Goal: Transaction & Acquisition: Purchase product/service

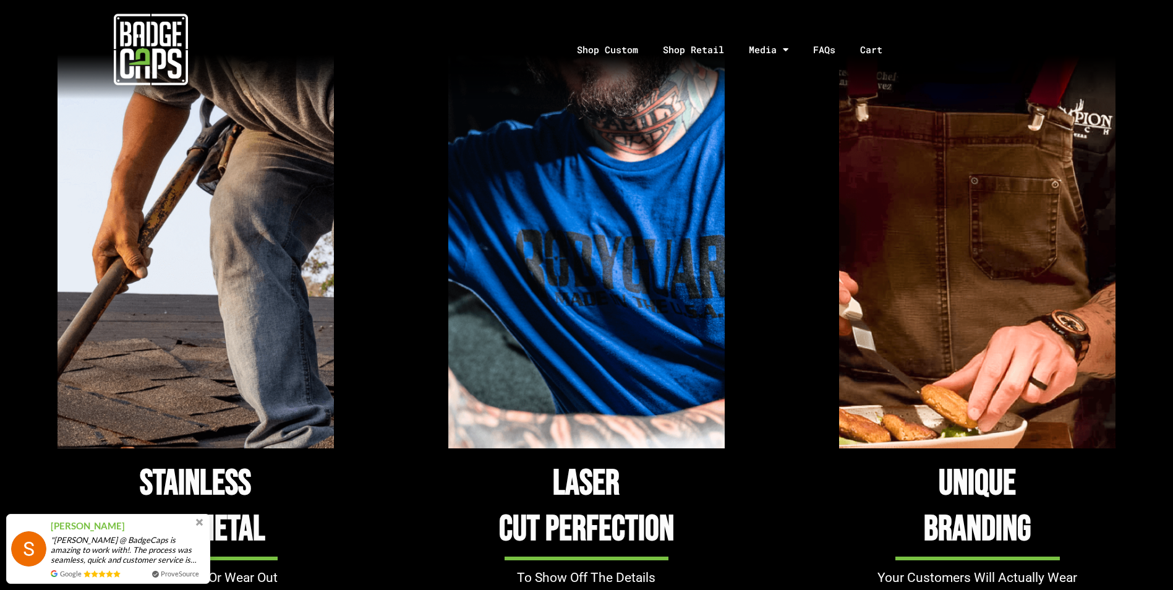
scroll to position [1113, 0]
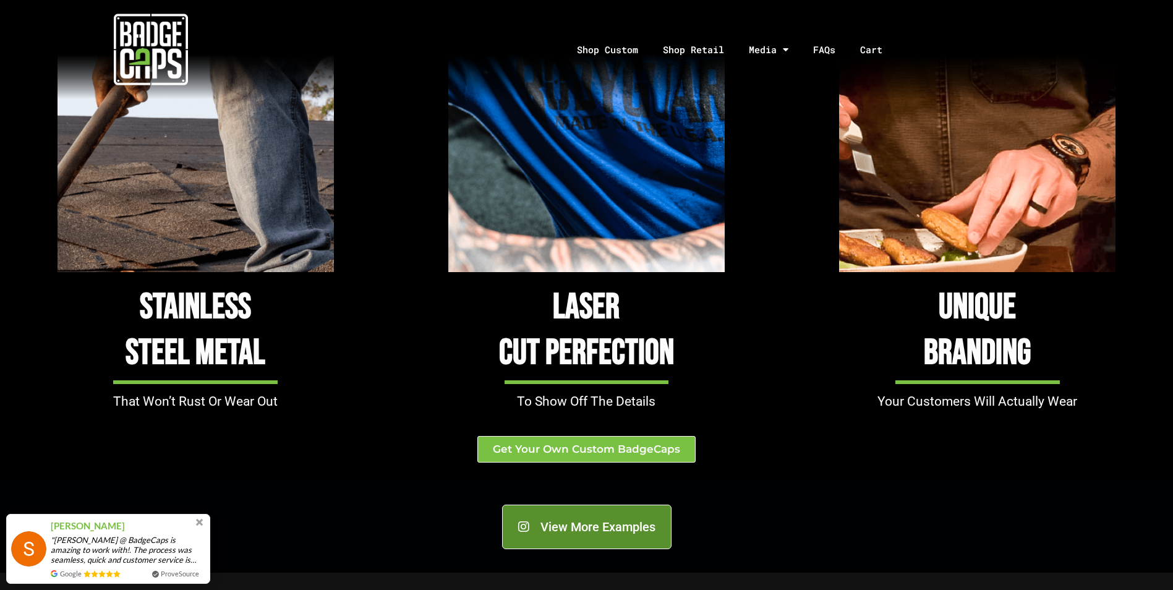
click at [571, 523] on span "View More Examples" at bounding box center [598, 527] width 115 height 12
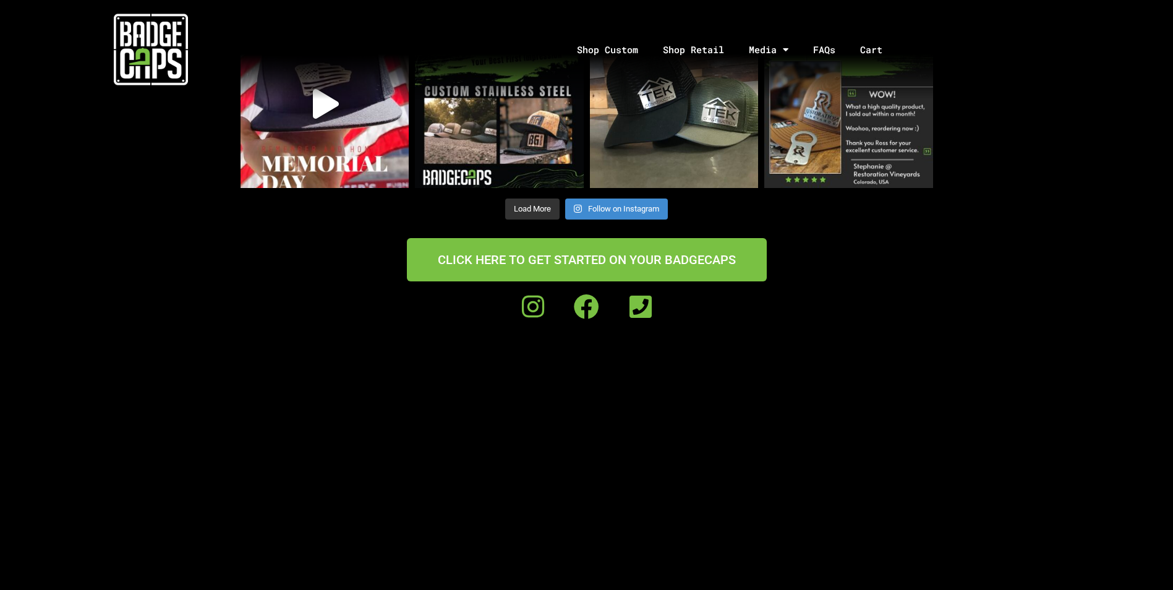
scroll to position [1052, 0]
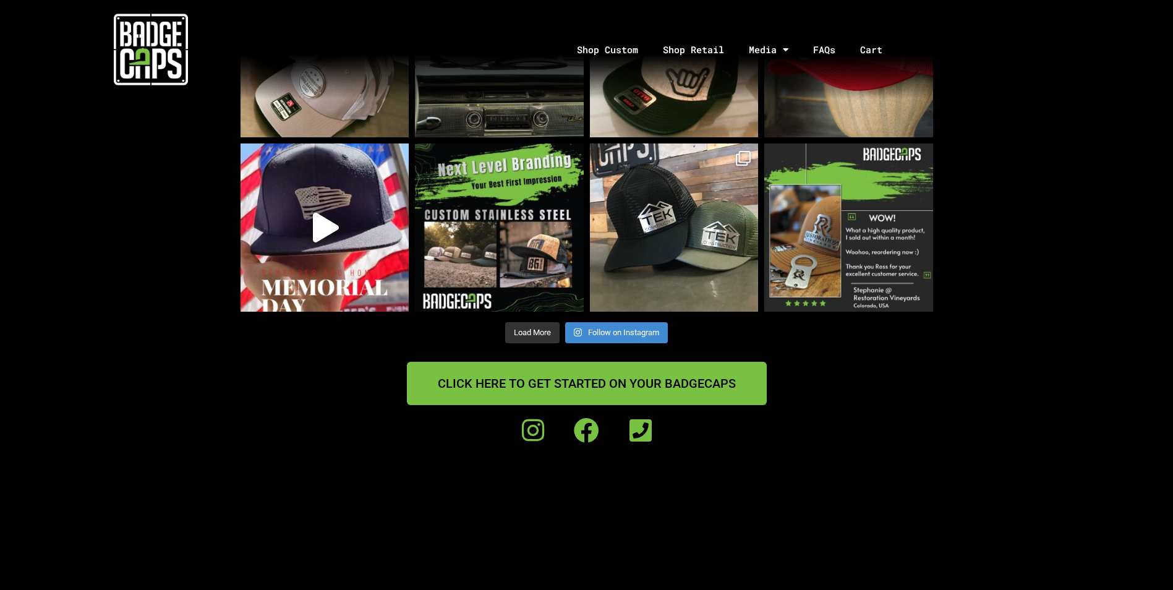
click at [533, 377] on span "CLICK HERE TO GET STARTED ON YOUR BADGECAPS" at bounding box center [587, 383] width 298 height 12
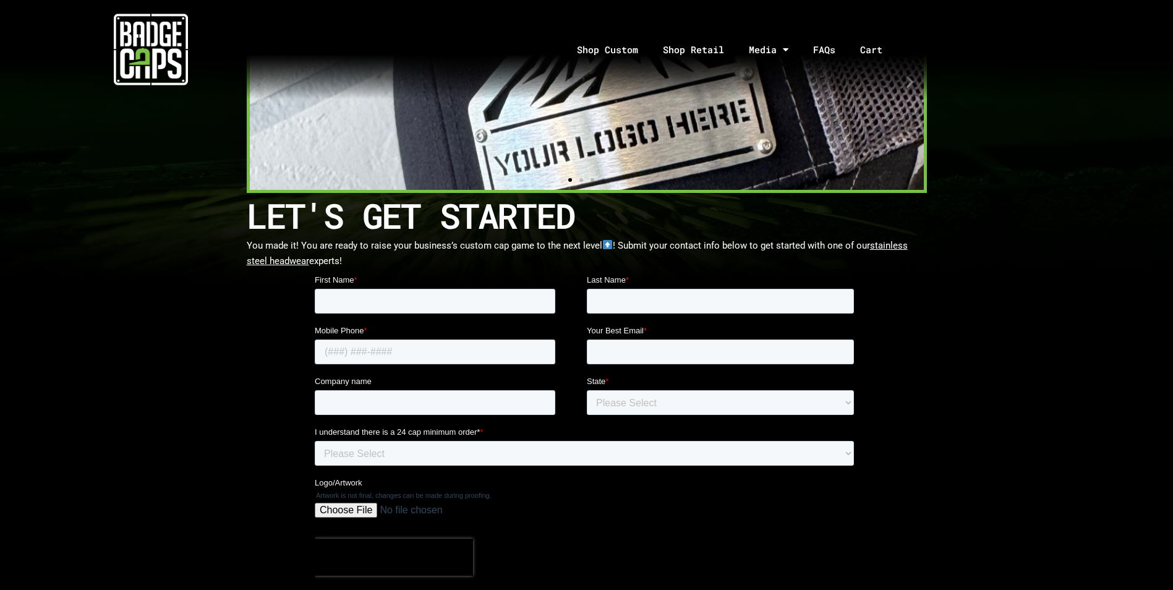
scroll to position [124, 0]
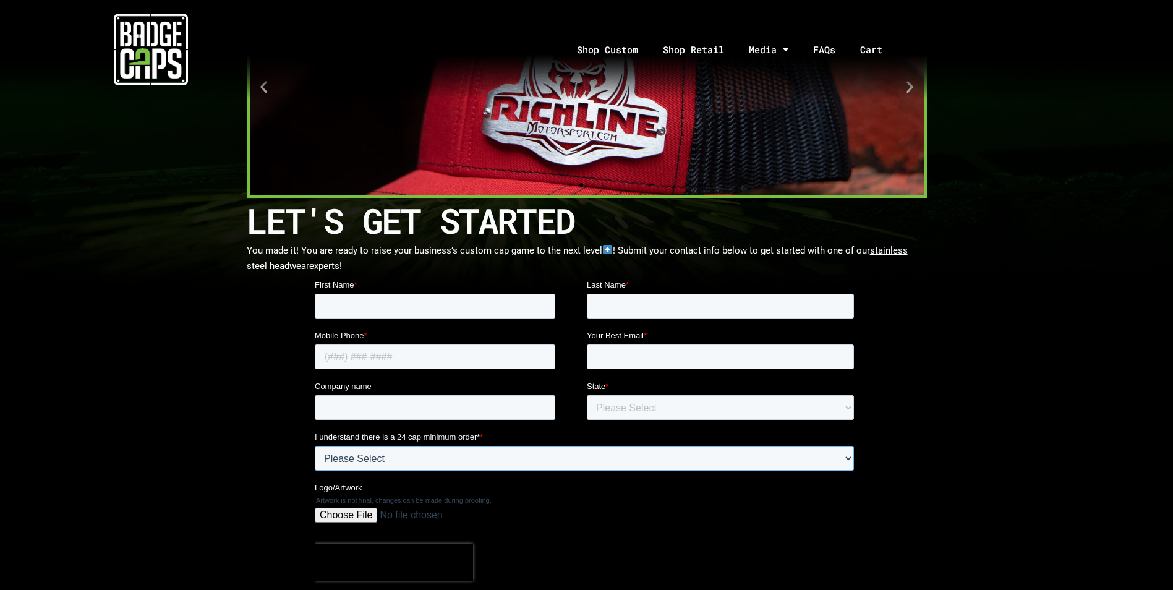
click at [476, 469] on select "Please Select Yes" at bounding box center [583, 458] width 539 height 25
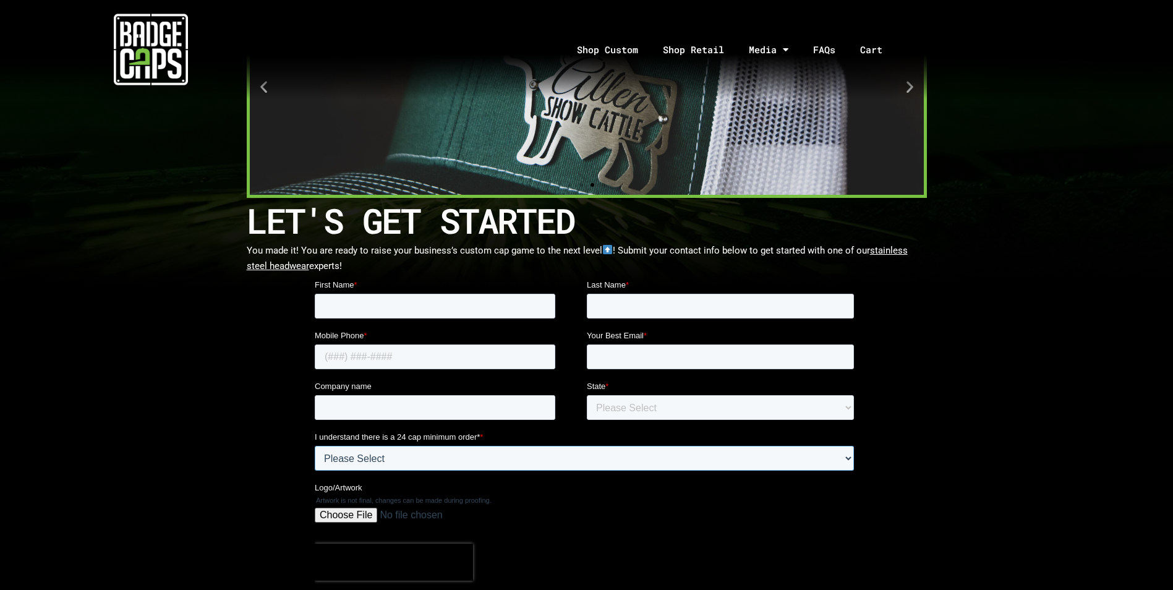
click at [460, 469] on select "Please Select Yes" at bounding box center [583, 458] width 539 height 25
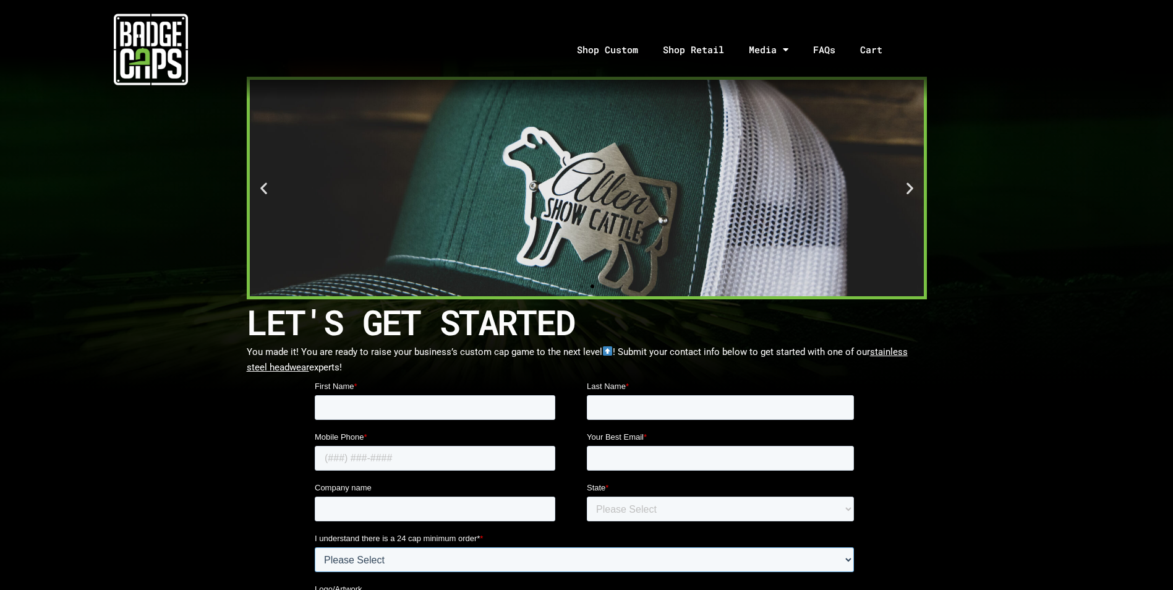
scroll to position [0, 0]
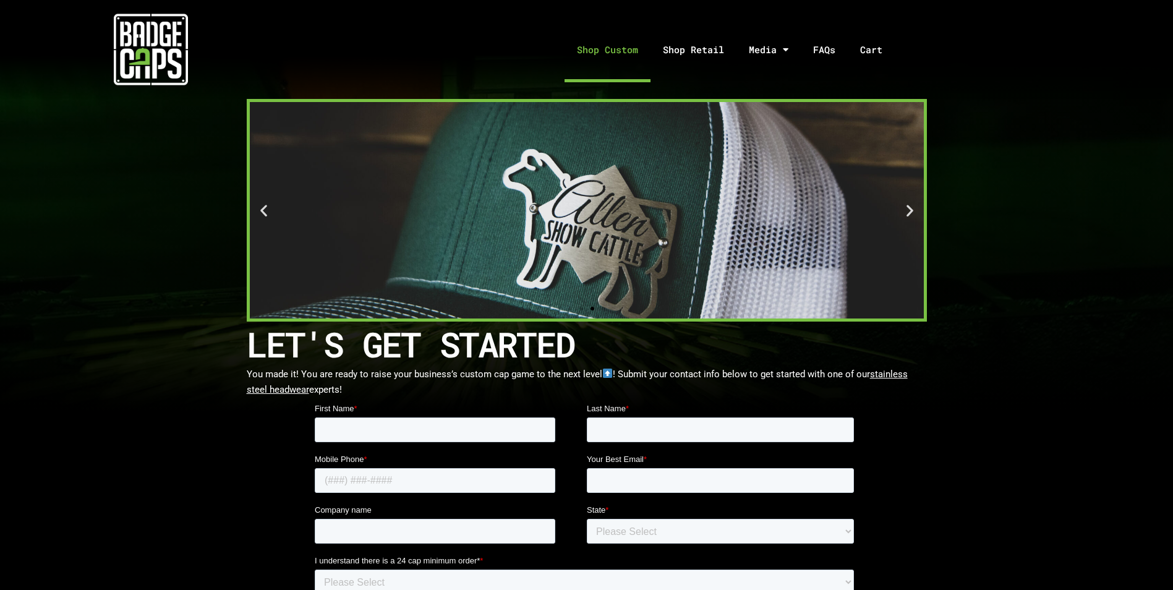
click at [616, 49] on link "Shop Custom" at bounding box center [608, 49] width 86 height 65
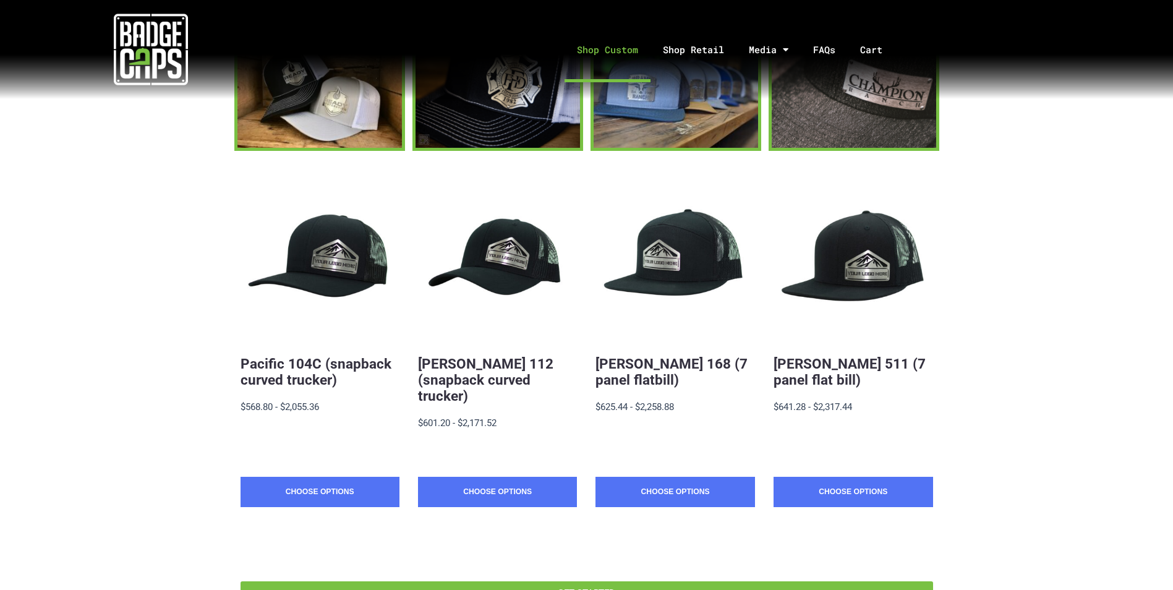
scroll to position [124, 0]
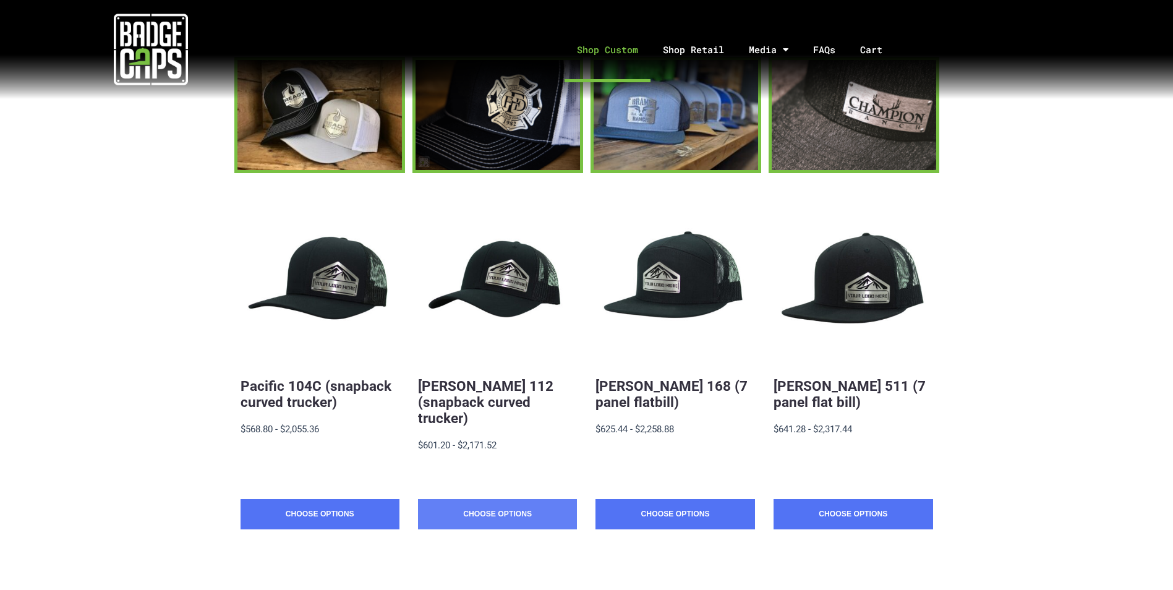
click at [484, 506] on link "Choose Options" at bounding box center [497, 514] width 159 height 31
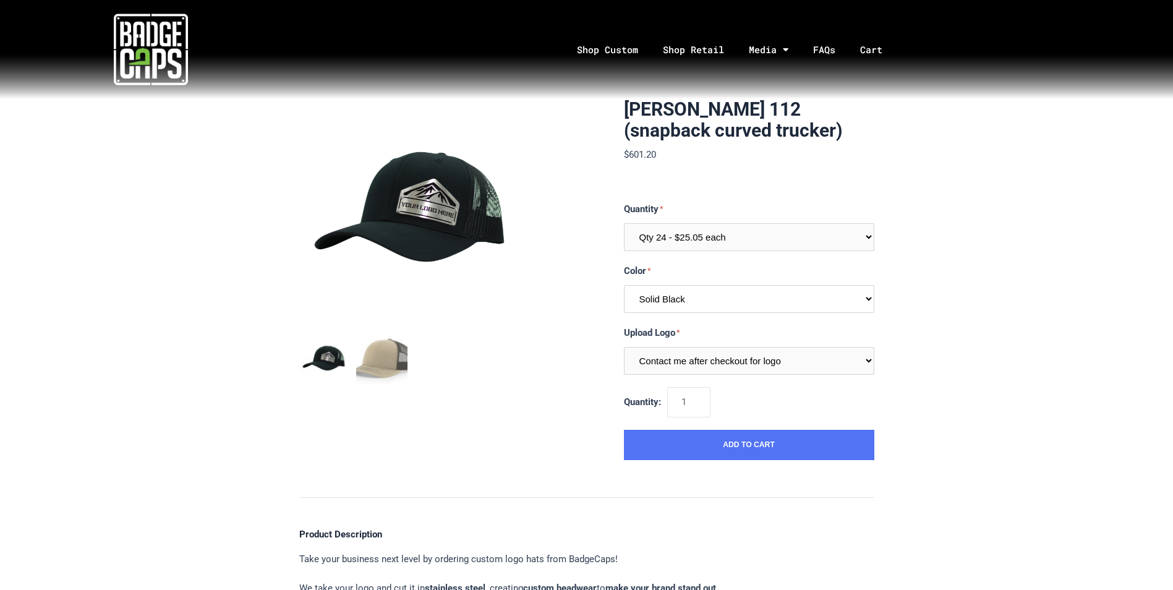
click at [792, 301] on select "Multiple Colors (Finalize After Checkout) Solid Black Black / Charcoal Charcoal…" at bounding box center [749, 299] width 251 height 28
click at [810, 235] on select "Qty 24 - $25.05 each Qty 48 - $24.24 each Qty 96 - $22.62 each" at bounding box center [749, 237] width 251 height 28
select select "199"
click at [624, 223] on select "Qty 24 - $25.05 each Qty 48 - $24.24 each Qty 96 - $22.62 each" at bounding box center [749, 237] width 251 height 28
click at [788, 364] on select "Contact me after checkout for logo" at bounding box center [749, 361] width 251 height 28
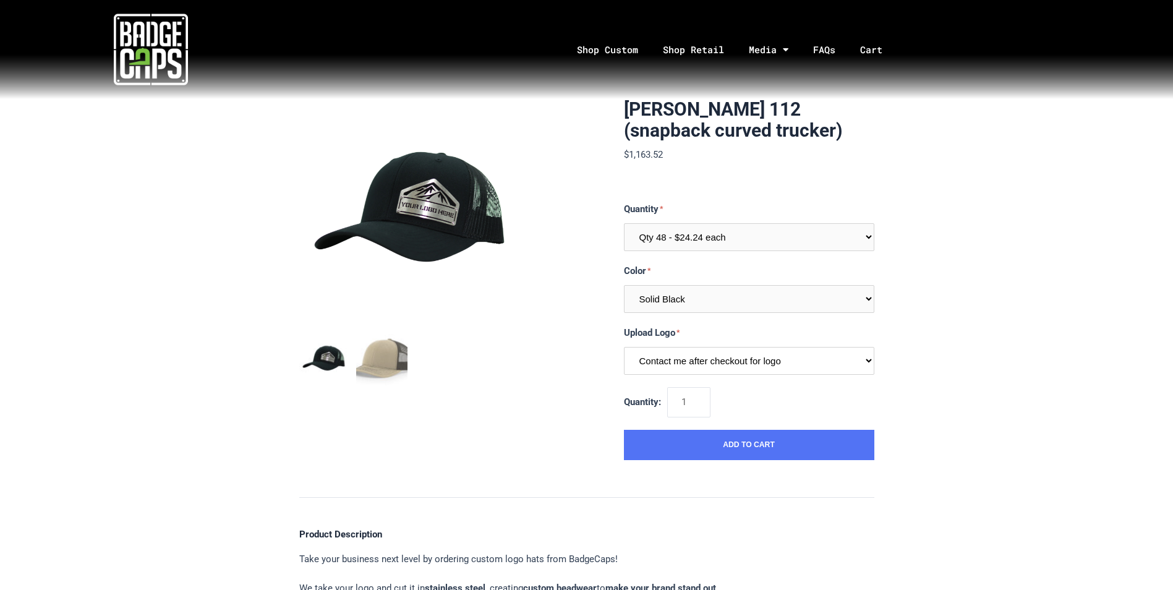
click at [788, 364] on select "Contact me after checkout for logo" at bounding box center [749, 361] width 251 height 28
click at [791, 292] on select "Multiple Colors (Finalize After Checkout) Solid Black Black / Charcoal Charcoal…" at bounding box center [749, 299] width 251 height 28
select select "312"
click at [624, 285] on select "Multiple Colors (Finalize After Checkout) Solid Black Black / Charcoal Charcoal…" at bounding box center [749, 299] width 251 height 28
click at [778, 444] on button "Add to Cart" at bounding box center [749, 445] width 251 height 31
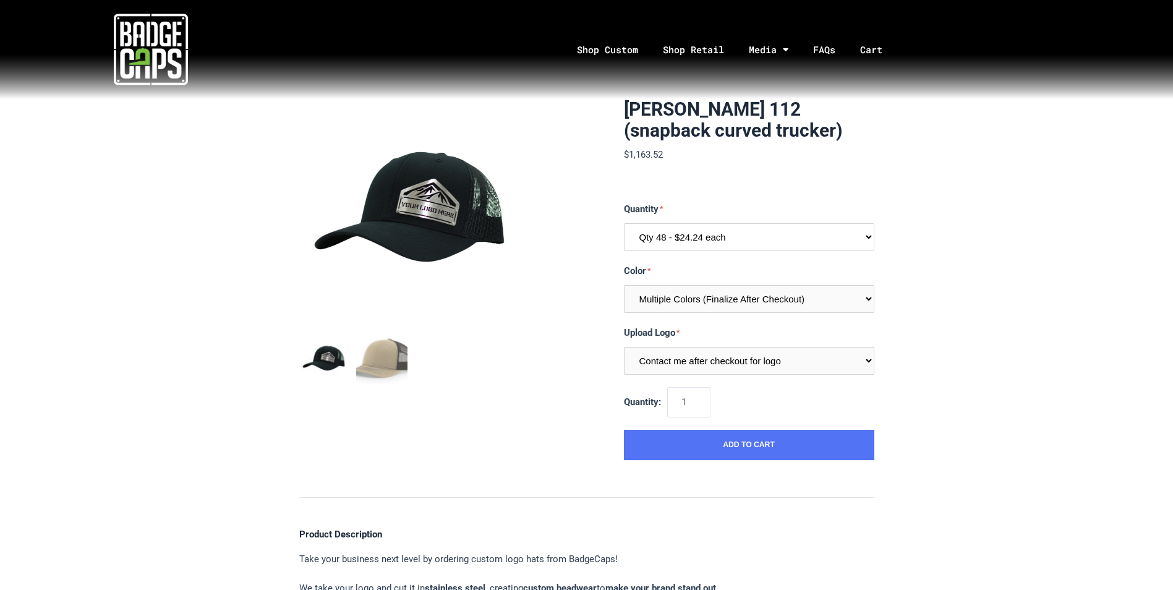
click at [742, 239] on select "Qty 24 - $25.05 each Qty 48 - $24.24 each Qty 96 - $22.62 each" at bounding box center [749, 237] width 251 height 28
select select "198"
click at [624, 223] on select "Qty 24 - $25.05 each Qty 48 - $24.24 each Qty 96 - $22.62 each" at bounding box center [749, 237] width 251 height 28
click at [748, 448] on button "Add to Cart" at bounding box center [749, 445] width 251 height 31
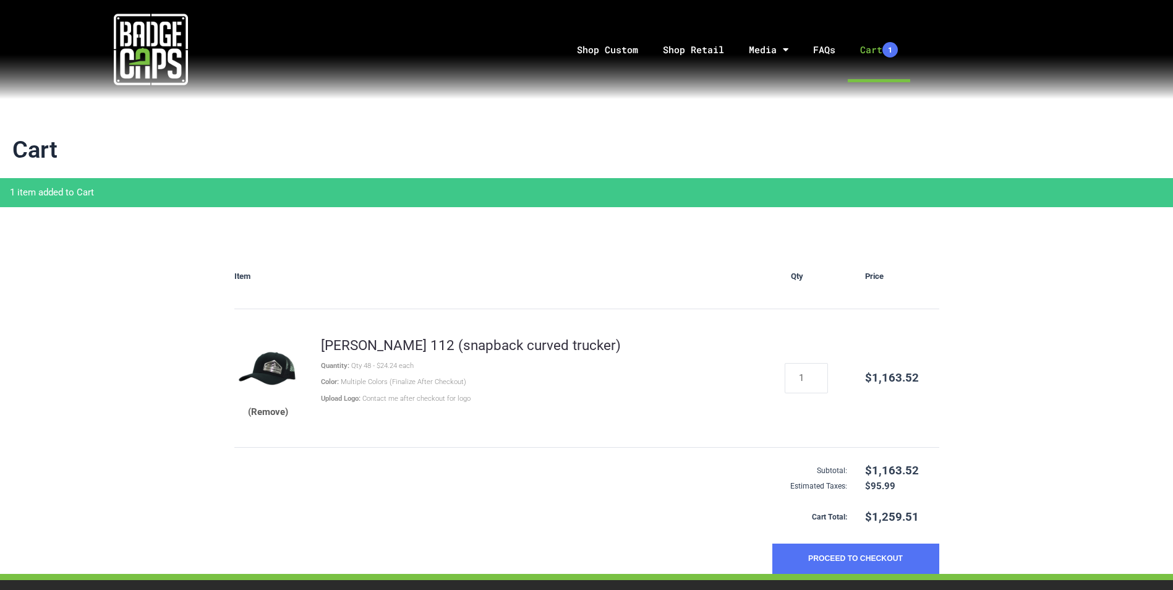
click at [277, 411] on button "(Remove)" at bounding box center [268, 412] width 40 height 15
click at [750, 51] on link "Media" at bounding box center [769, 49] width 64 height 65
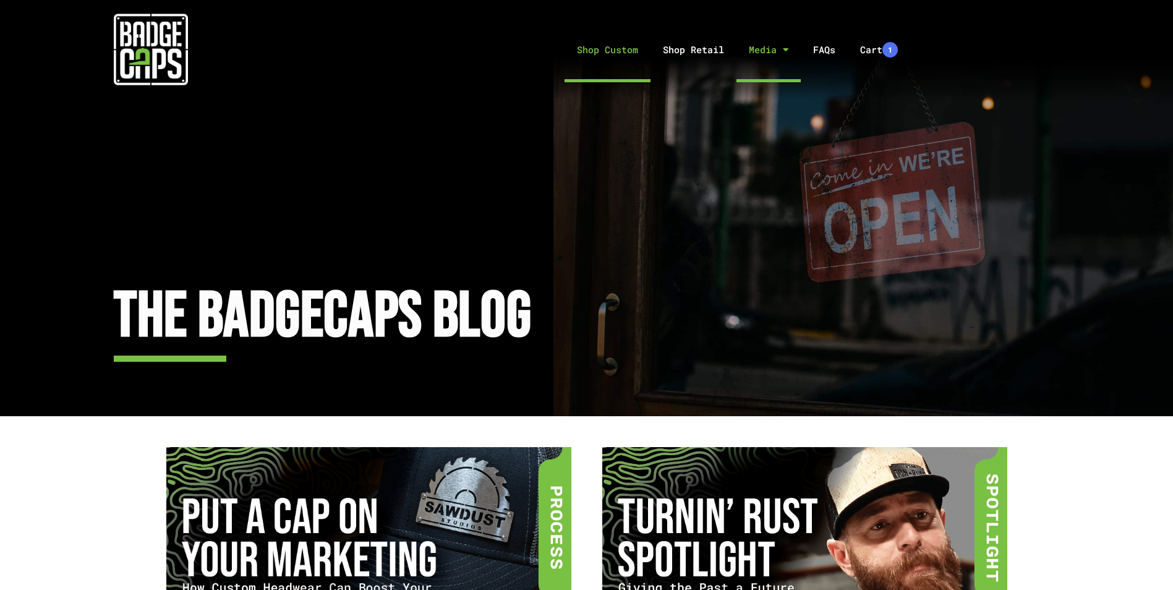
click at [615, 47] on link "Shop Custom" at bounding box center [608, 49] width 86 height 65
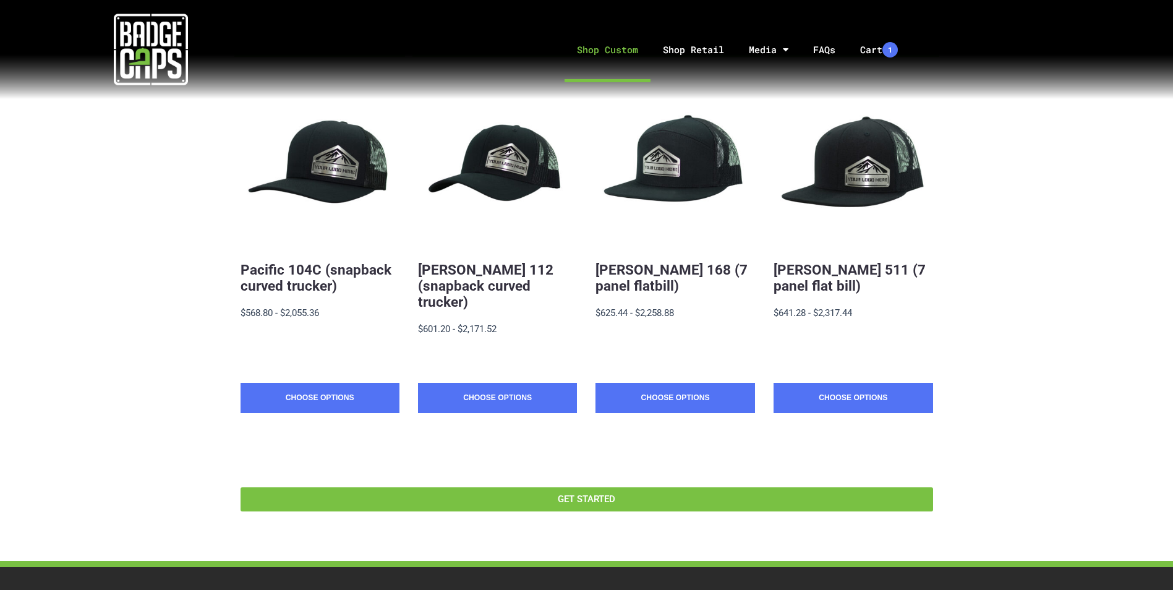
scroll to position [121, 0]
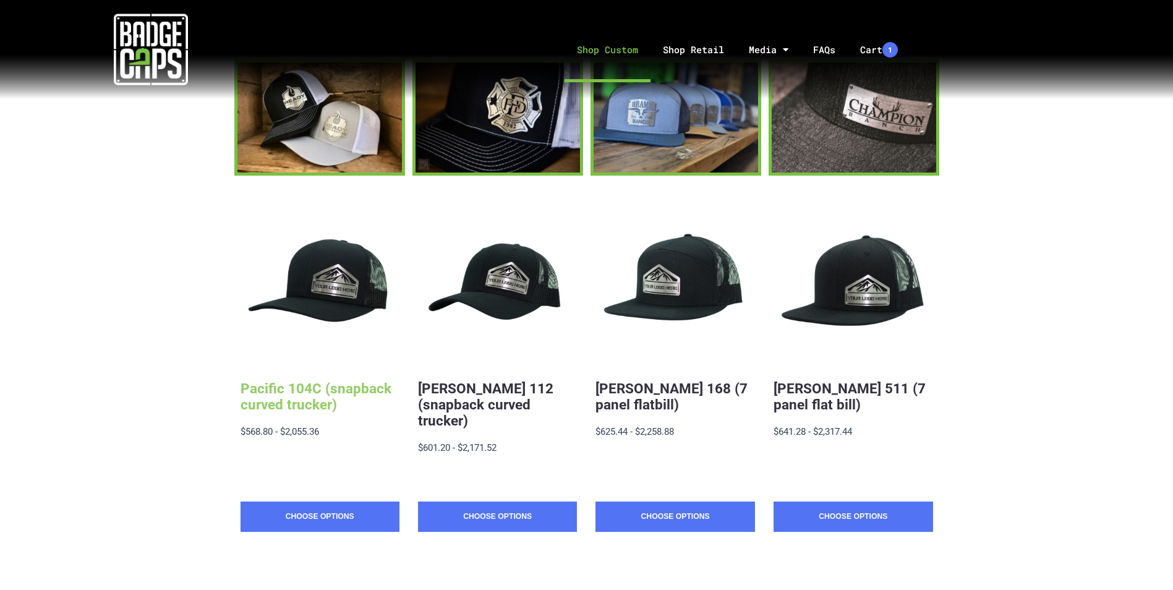
click at [315, 396] on link "Pacific 104C (snapback curved trucker)" at bounding box center [316, 396] width 151 height 32
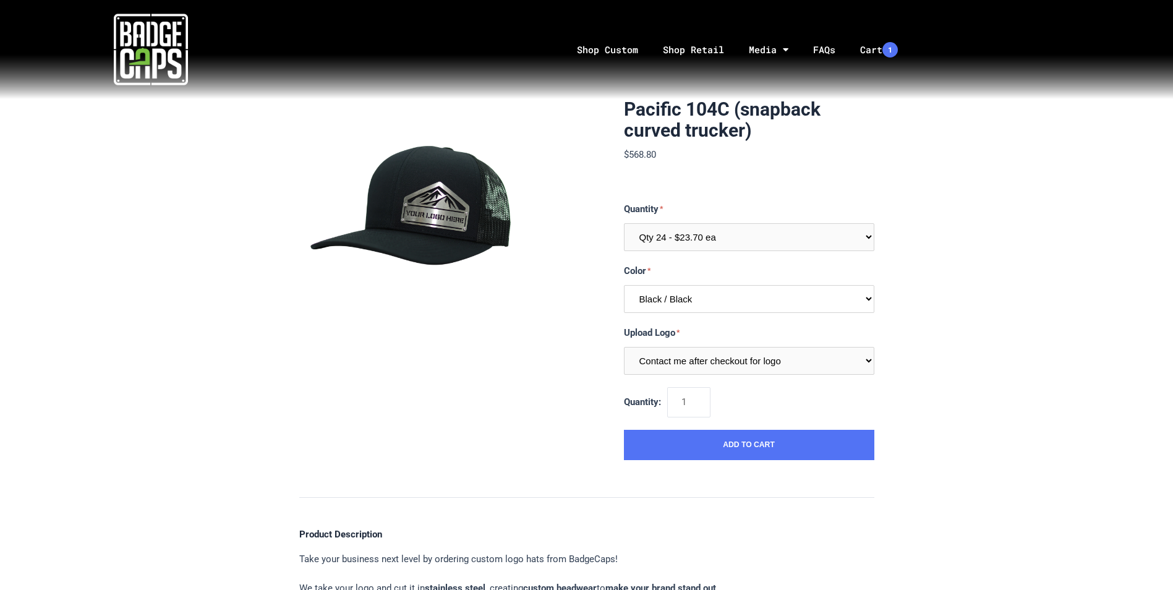
click at [771, 304] on select "Multiple Colors (Finalize After Checkout) Black / Black Black / Graphite Black …" at bounding box center [749, 299] width 251 height 28
select select "250"
click at [624, 285] on select "Multiple Colors (Finalize After Checkout) Black / Black Black / Graphite Black …" at bounding box center [749, 299] width 251 height 28
click at [820, 362] on select "Contact me after checkout for logo" at bounding box center [749, 361] width 251 height 28
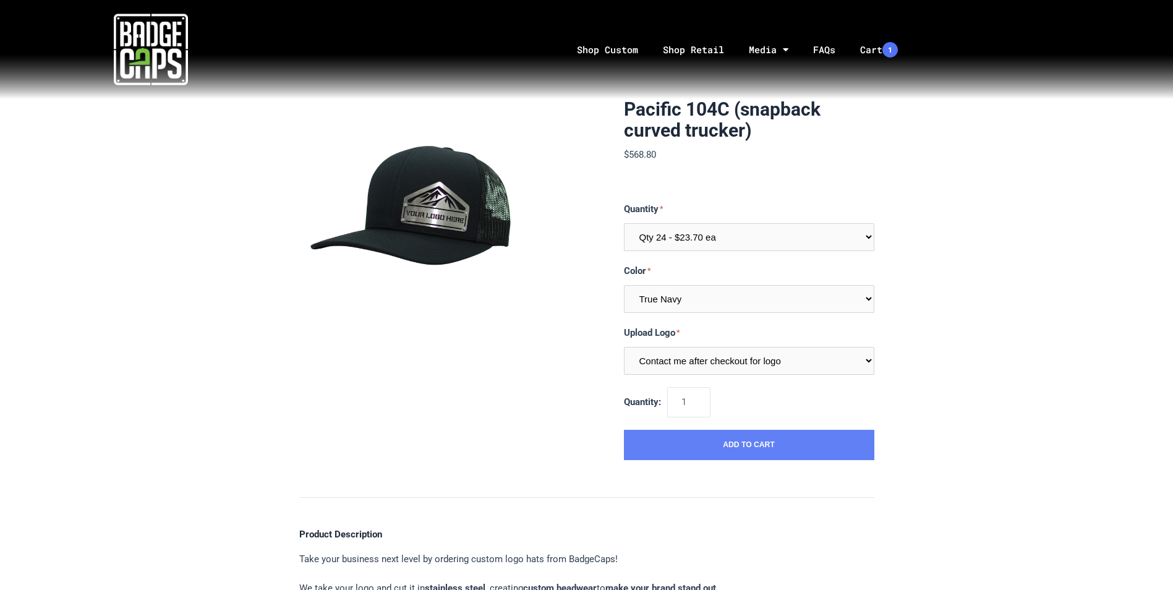
click at [784, 449] on button "Add to Cart" at bounding box center [749, 445] width 251 height 31
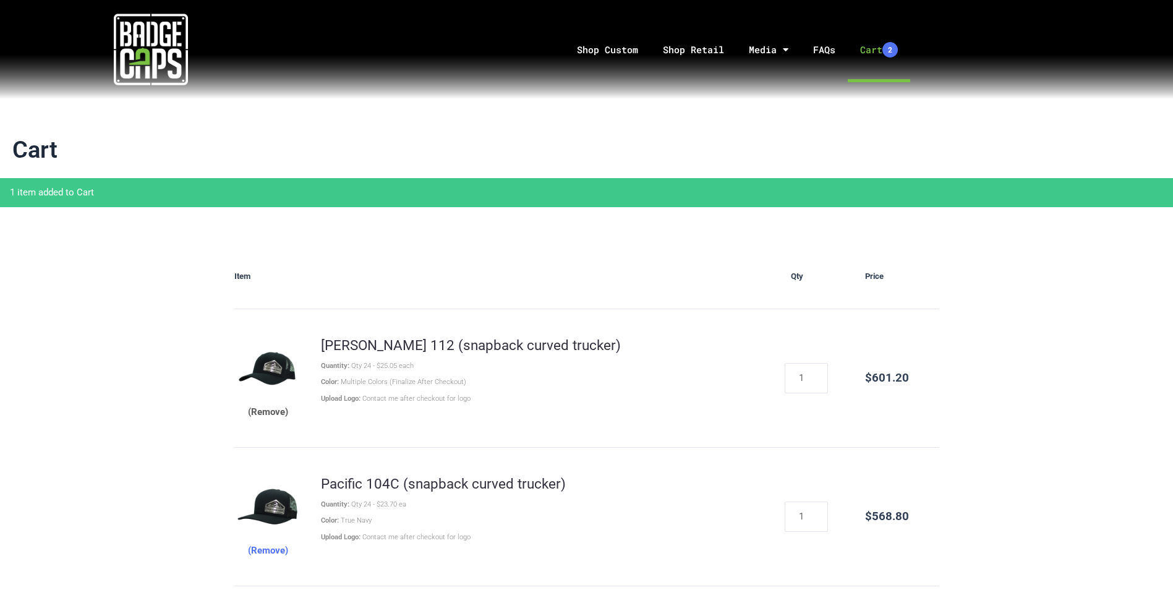
click at [265, 414] on button "(Remove)" at bounding box center [268, 412] width 40 height 15
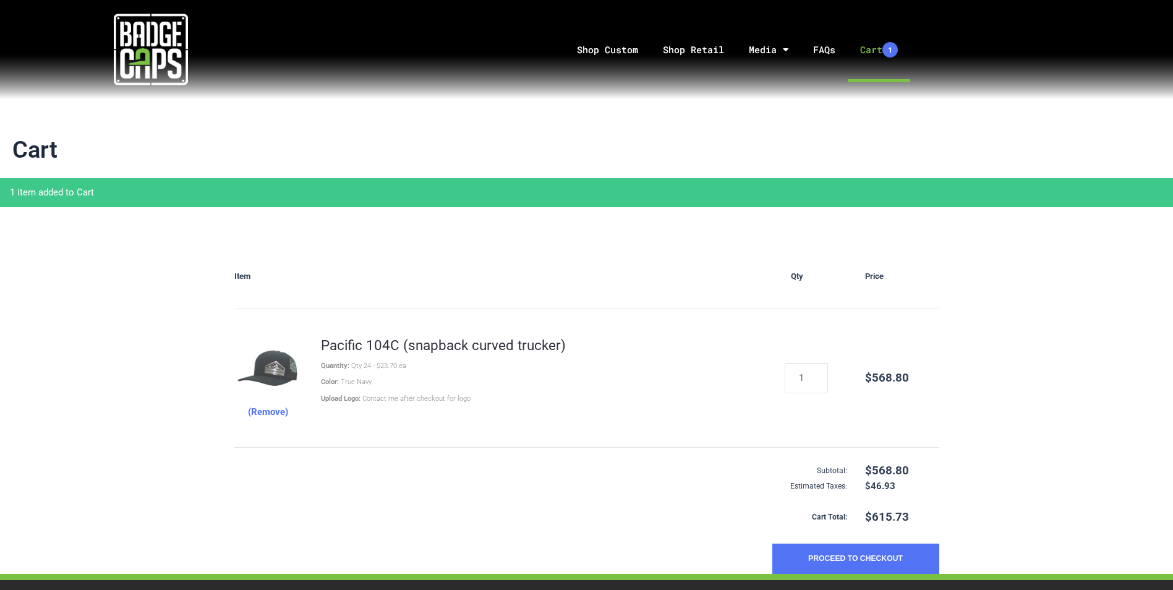
click at [271, 373] on img at bounding box center [268, 370] width 68 height 68
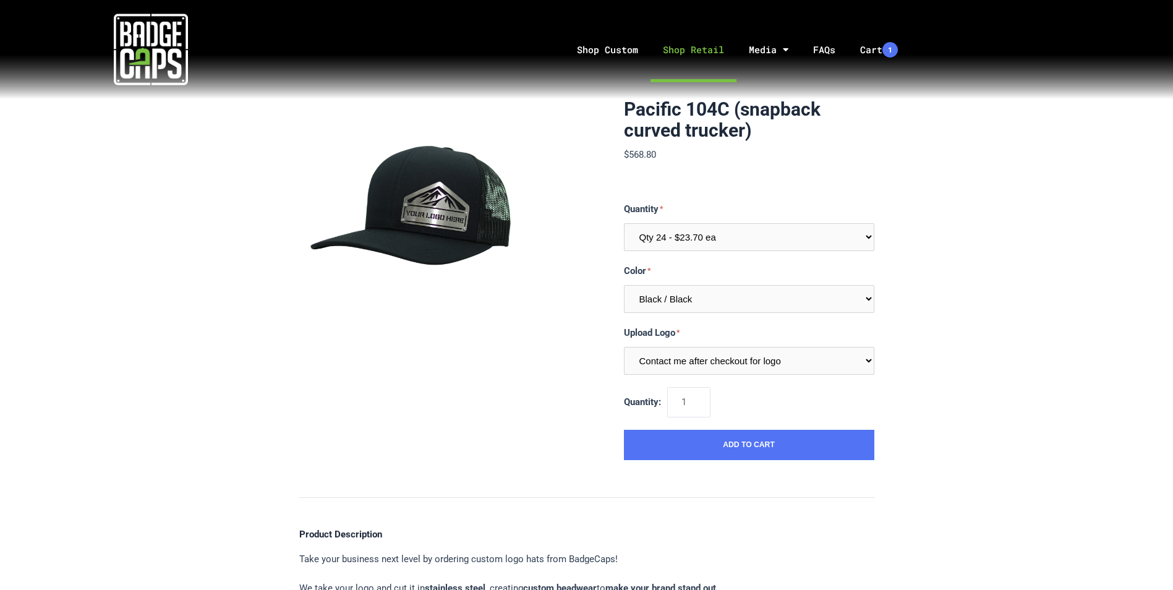
click at [679, 53] on link "Shop Retail" at bounding box center [694, 49] width 86 height 65
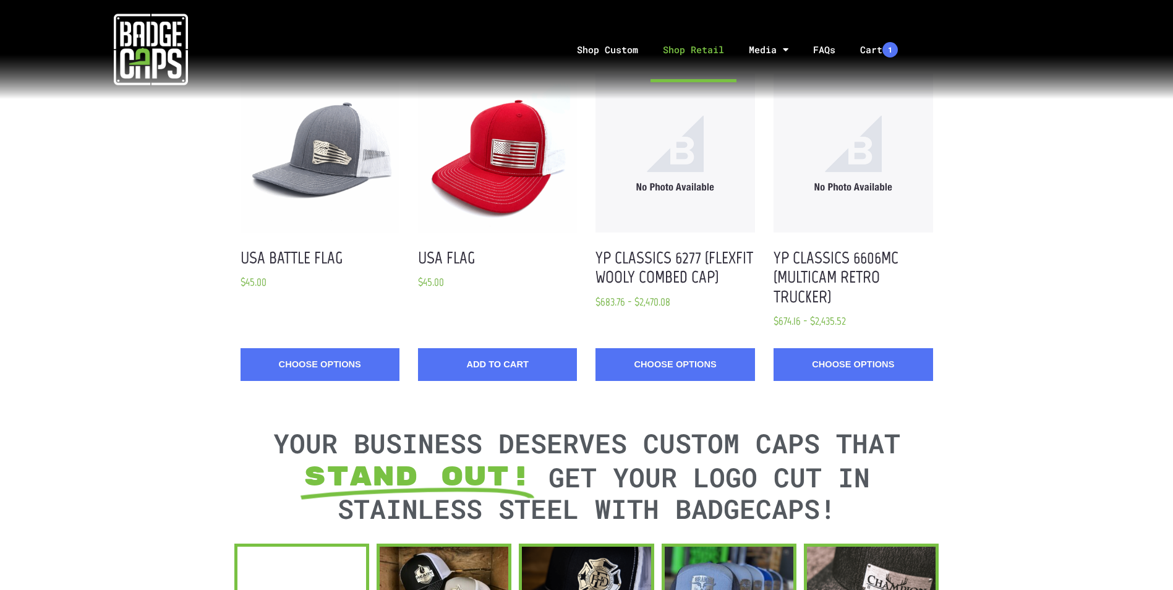
scroll to position [1918, 0]
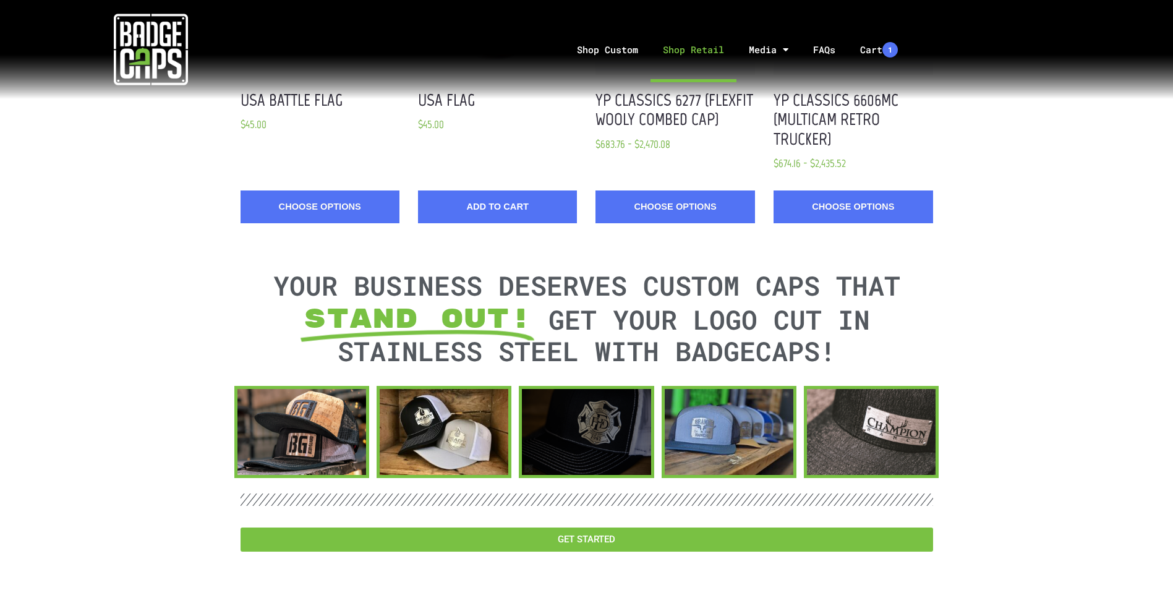
click at [585, 414] on div at bounding box center [586, 432] width 129 height 86
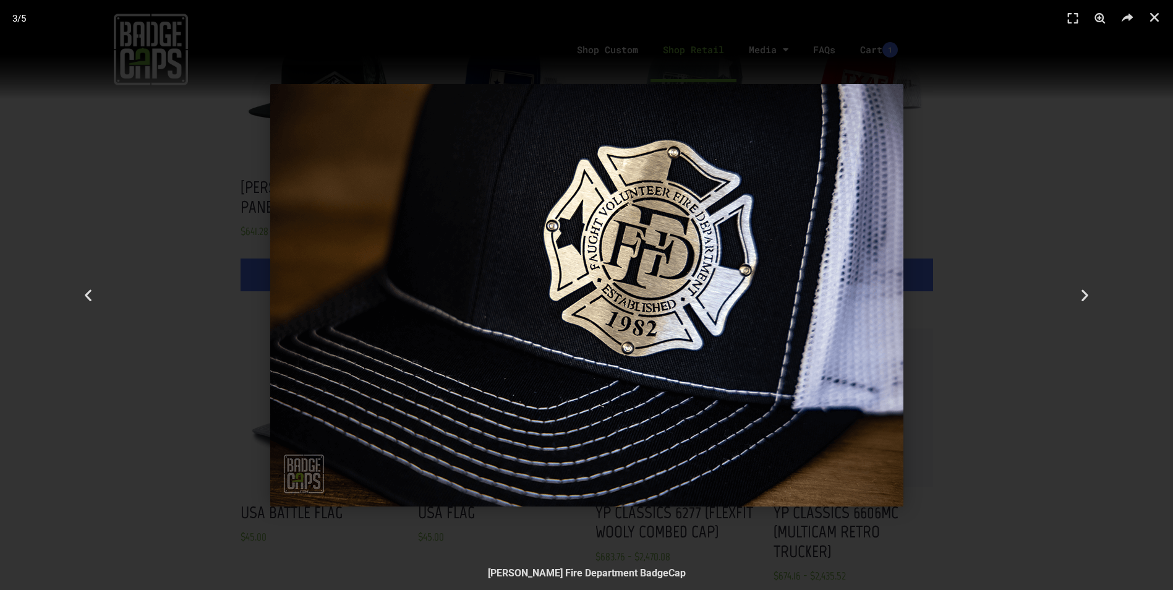
scroll to position [1485, 0]
click at [1081, 297] on icon "Next slide" at bounding box center [1085, 295] width 15 height 15
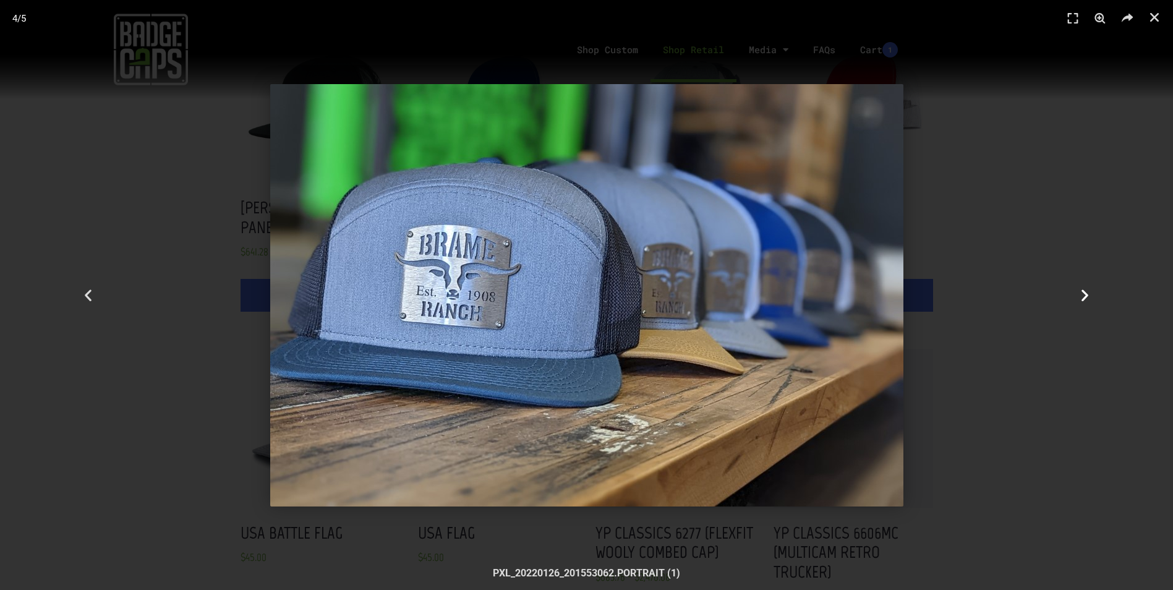
click at [1081, 297] on icon "Next slide" at bounding box center [1085, 295] width 15 height 15
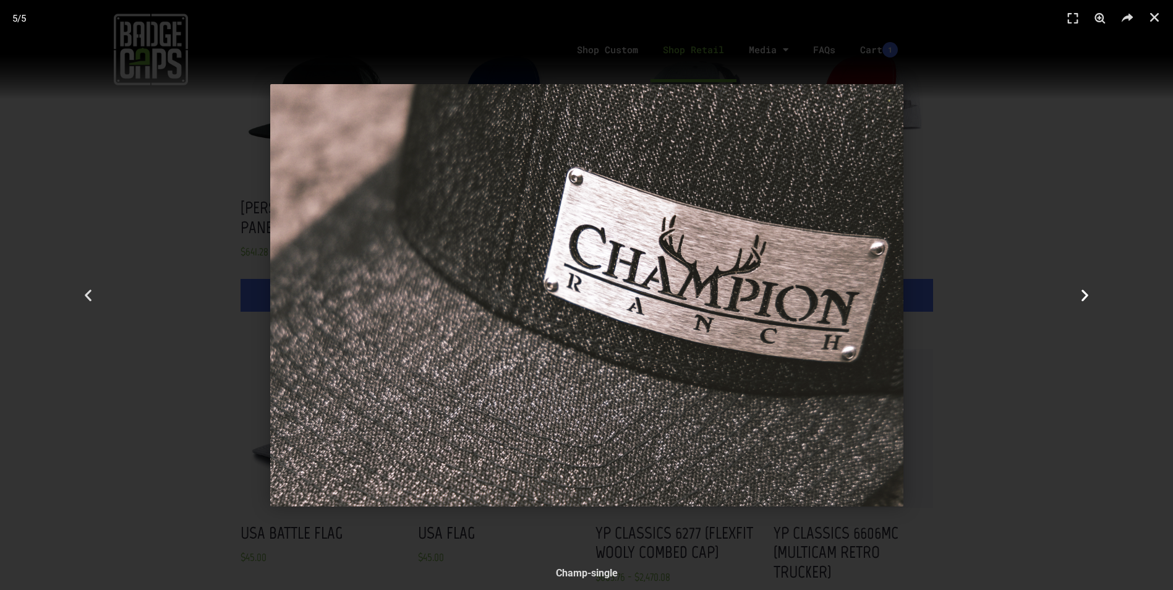
click at [1081, 297] on icon "Next slide" at bounding box center [1085, 295] width 15 height 15
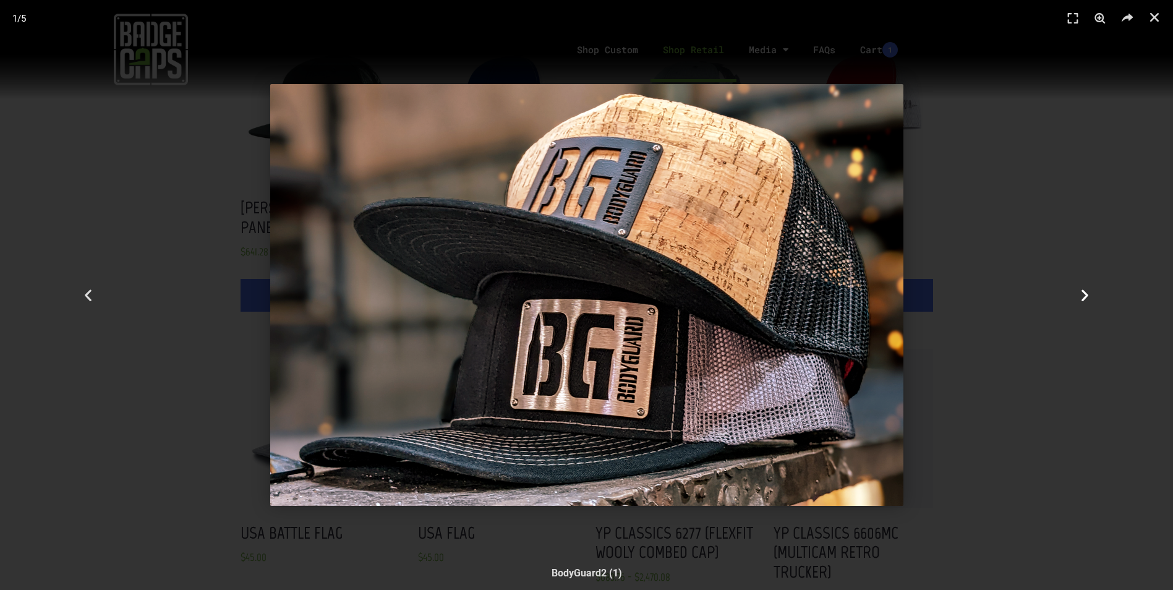
click at [1081, 297] on icon "Next slide" at bounding box center [1085, 295] width 15 height 15
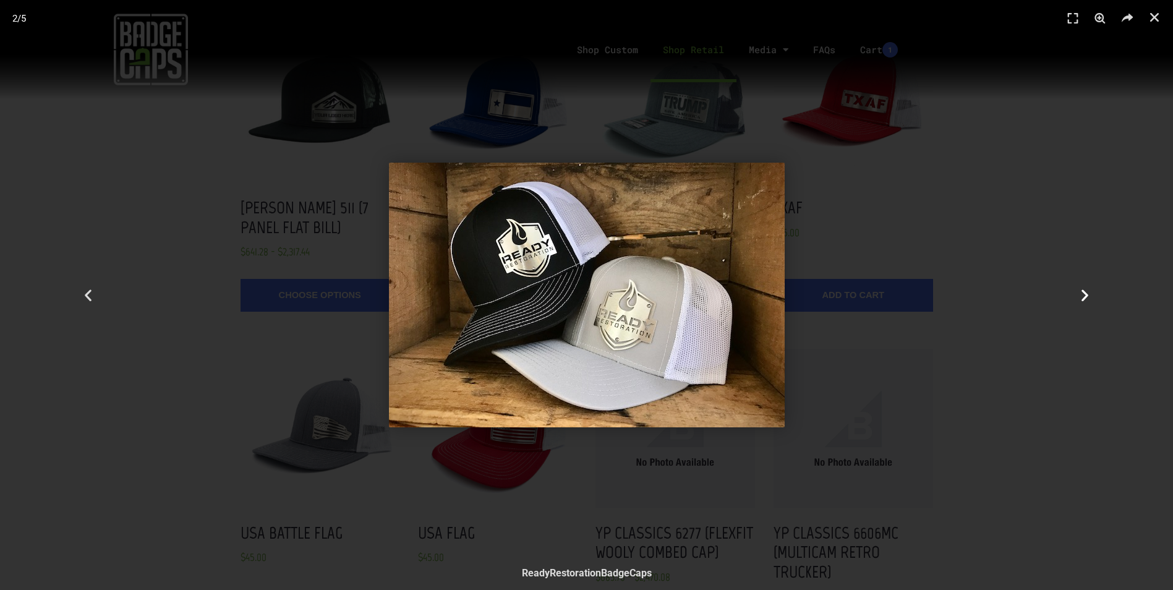
click at [1081, 297] on icon "Next slide" at bounding box center [1085, 295] width 15 height 15
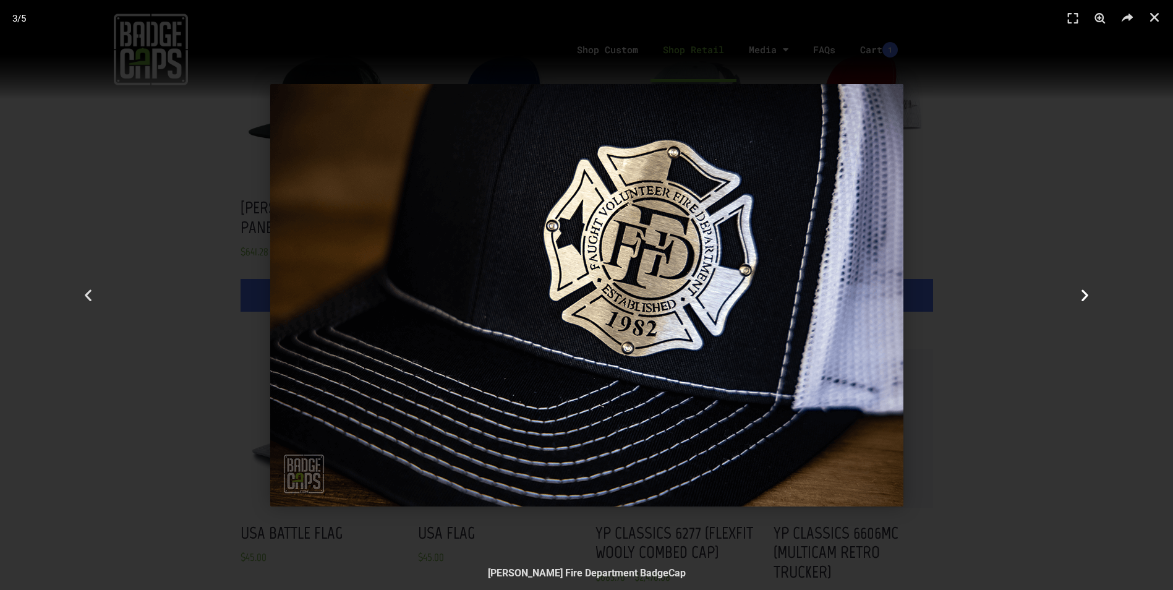
click at [1081, 297] on icon "Next slide" at bounding box center [1085, 295] width 15 height 15
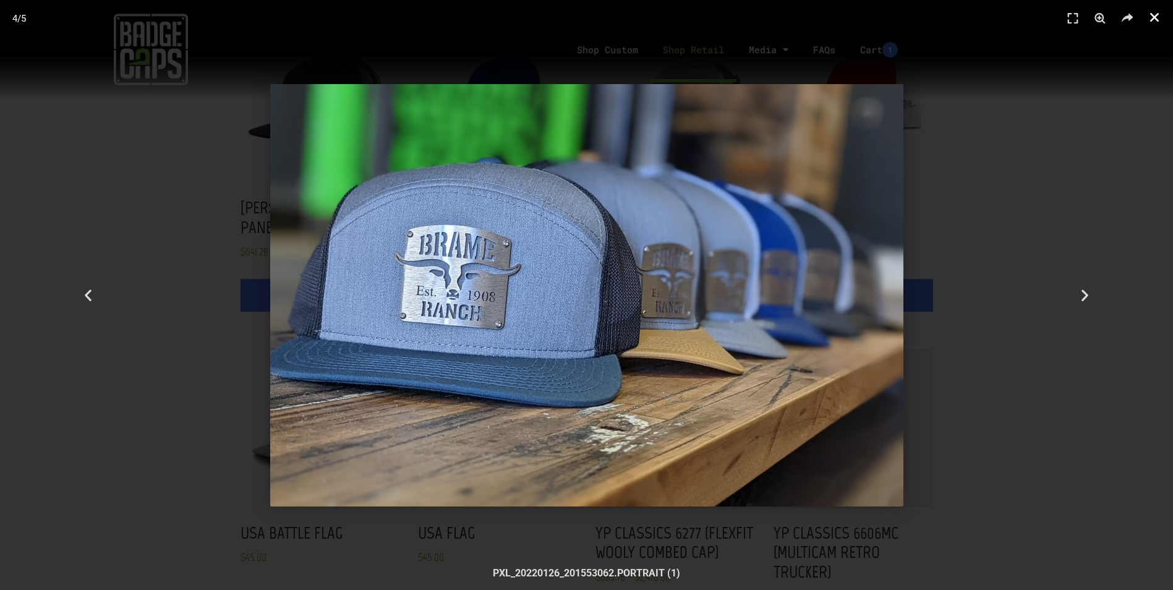
click at [1150, 19] on icon "Close (Esc)" at bounding box center [1155, 17] width 12 height 12
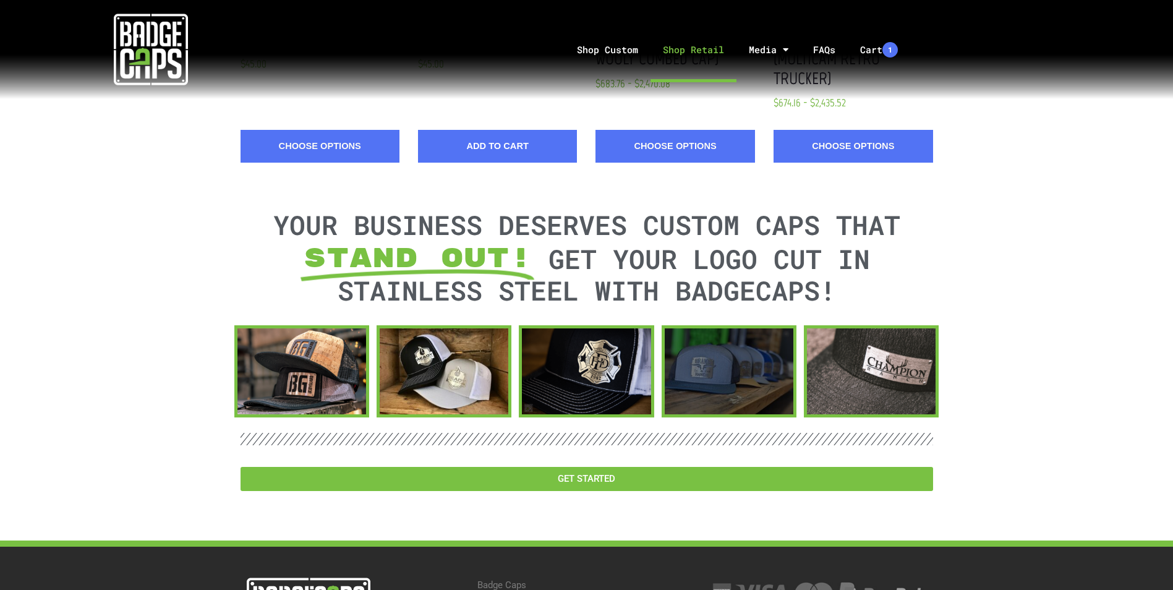
scroll to position [1979, 0]
